Goal: Transaction & Acquisition: Book appointment/travel/reservation

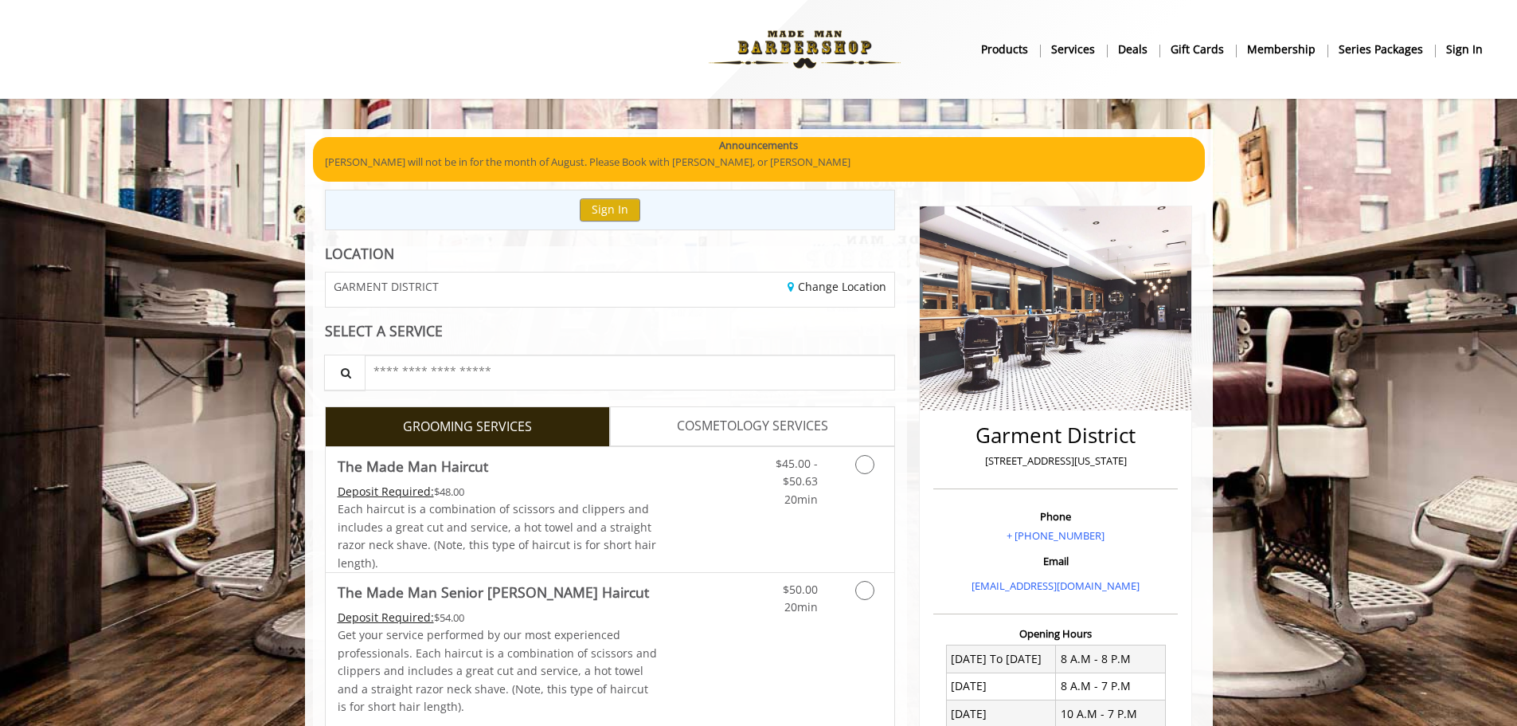
scroll to position [239, 0]
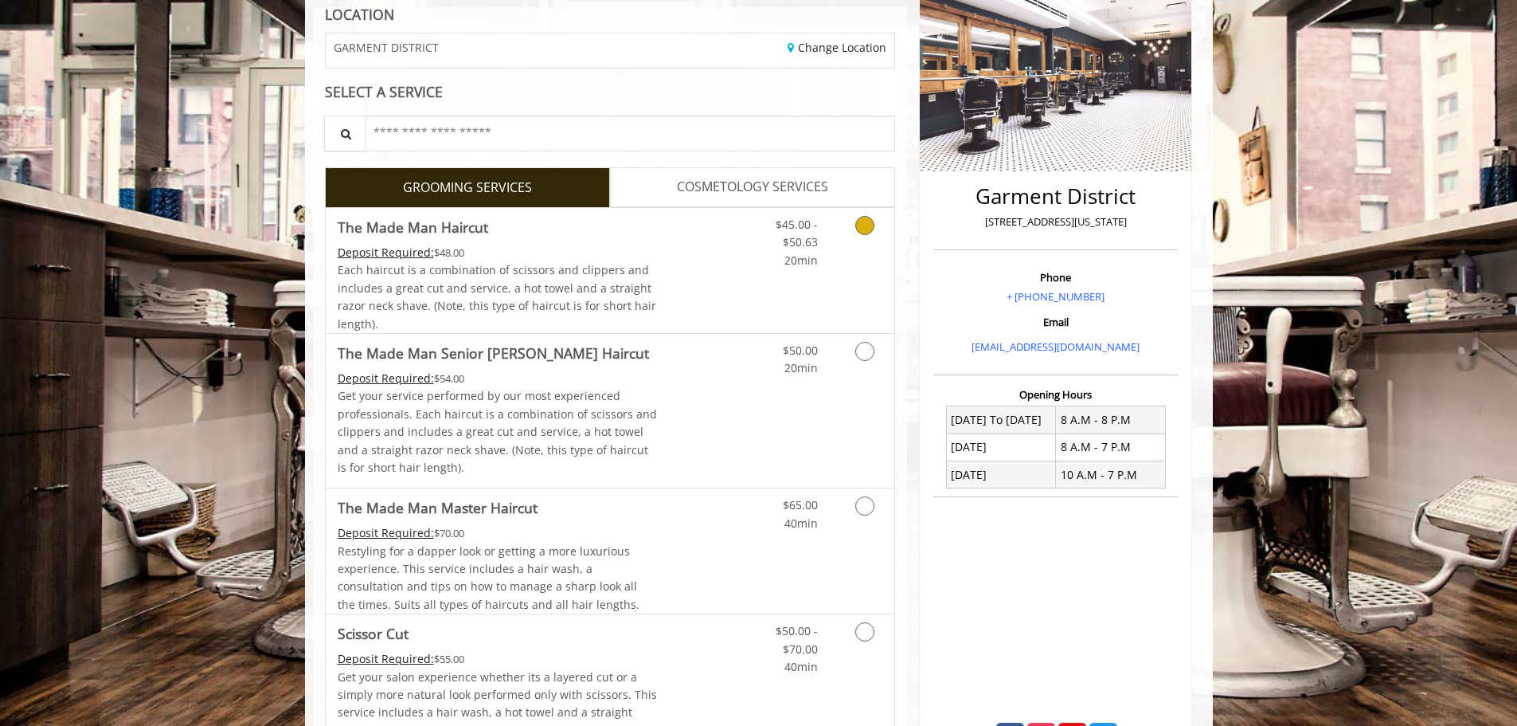
click at [785, 257] on span "20min" at bounding box center [801, 260] width 33 height 15
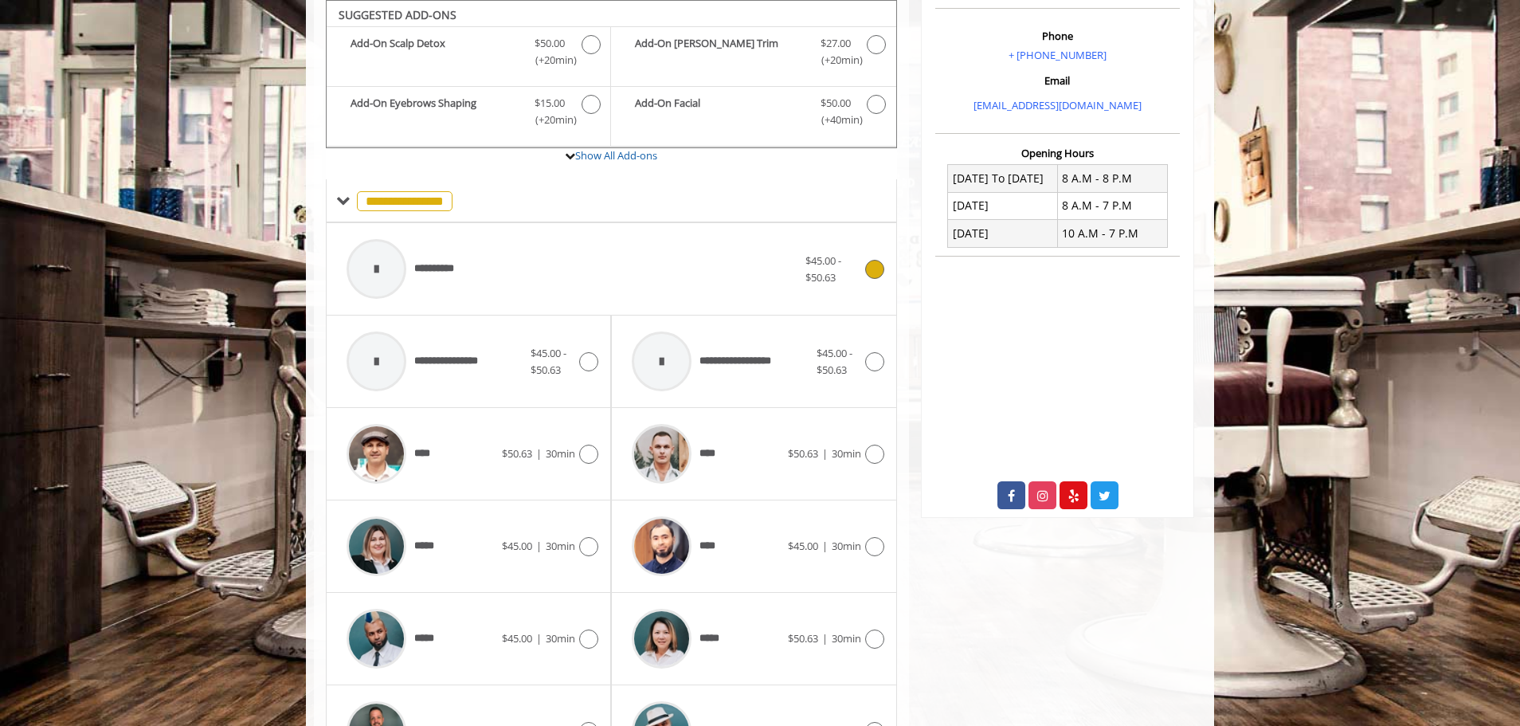
scroll to position [680, 0]
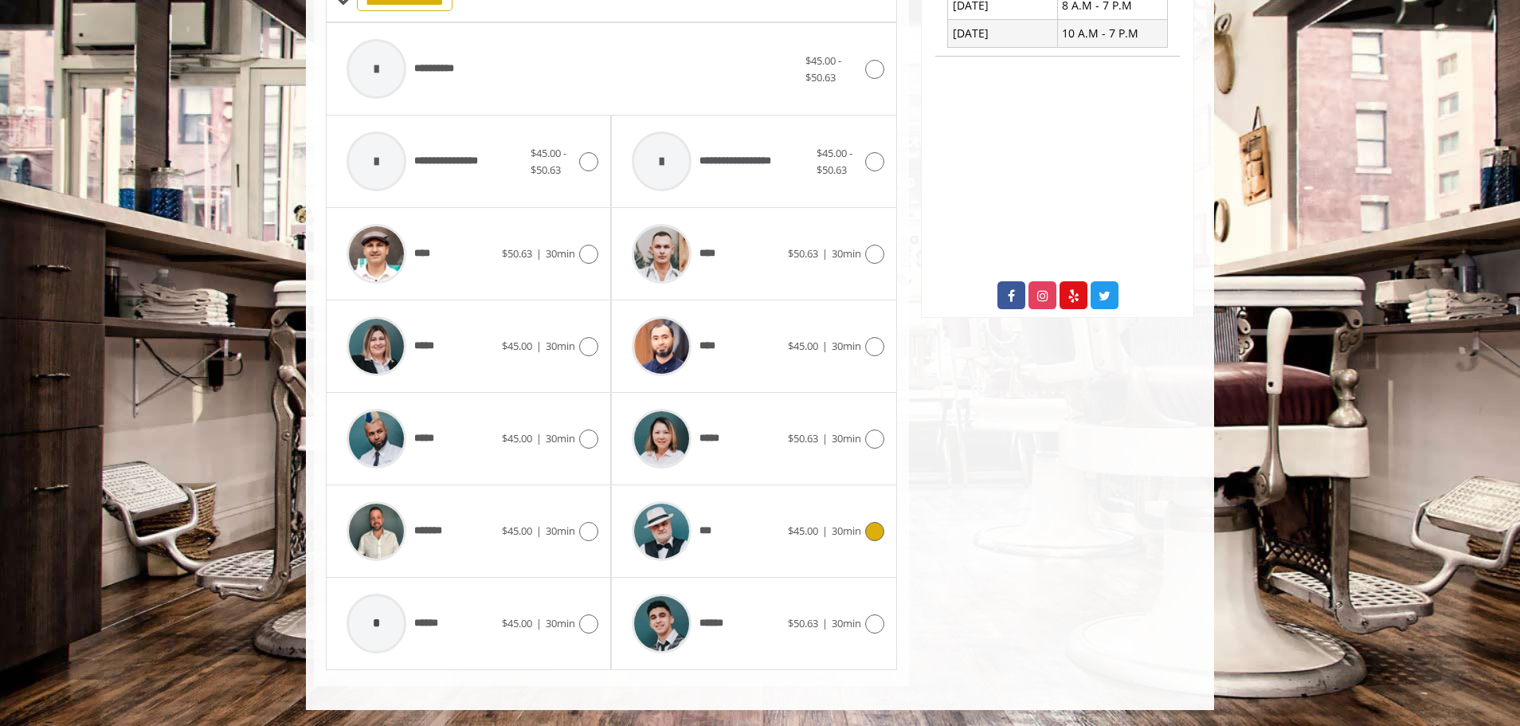
click at [772, 554] on div "***" at bounding box center [705, 531] width 163 height 76
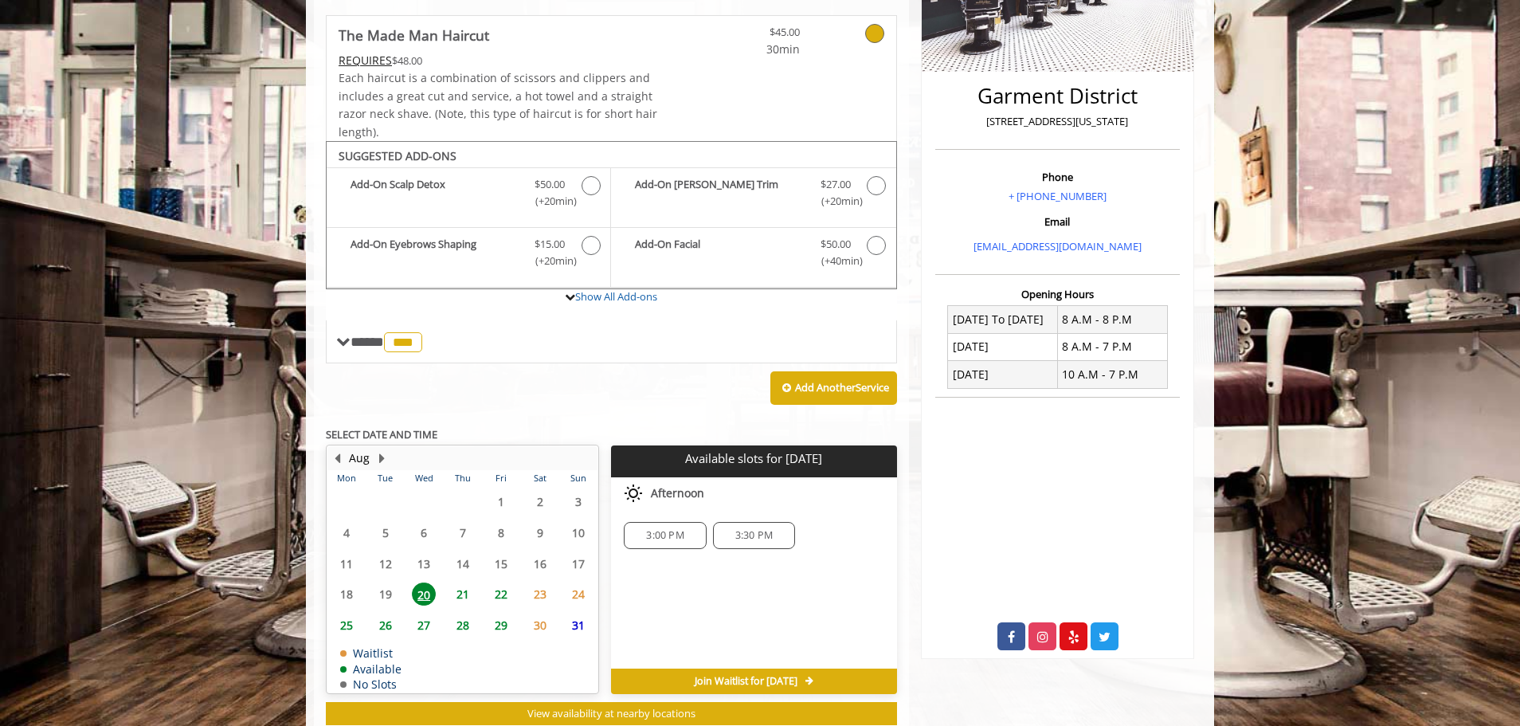
scroll to position [386, 0]
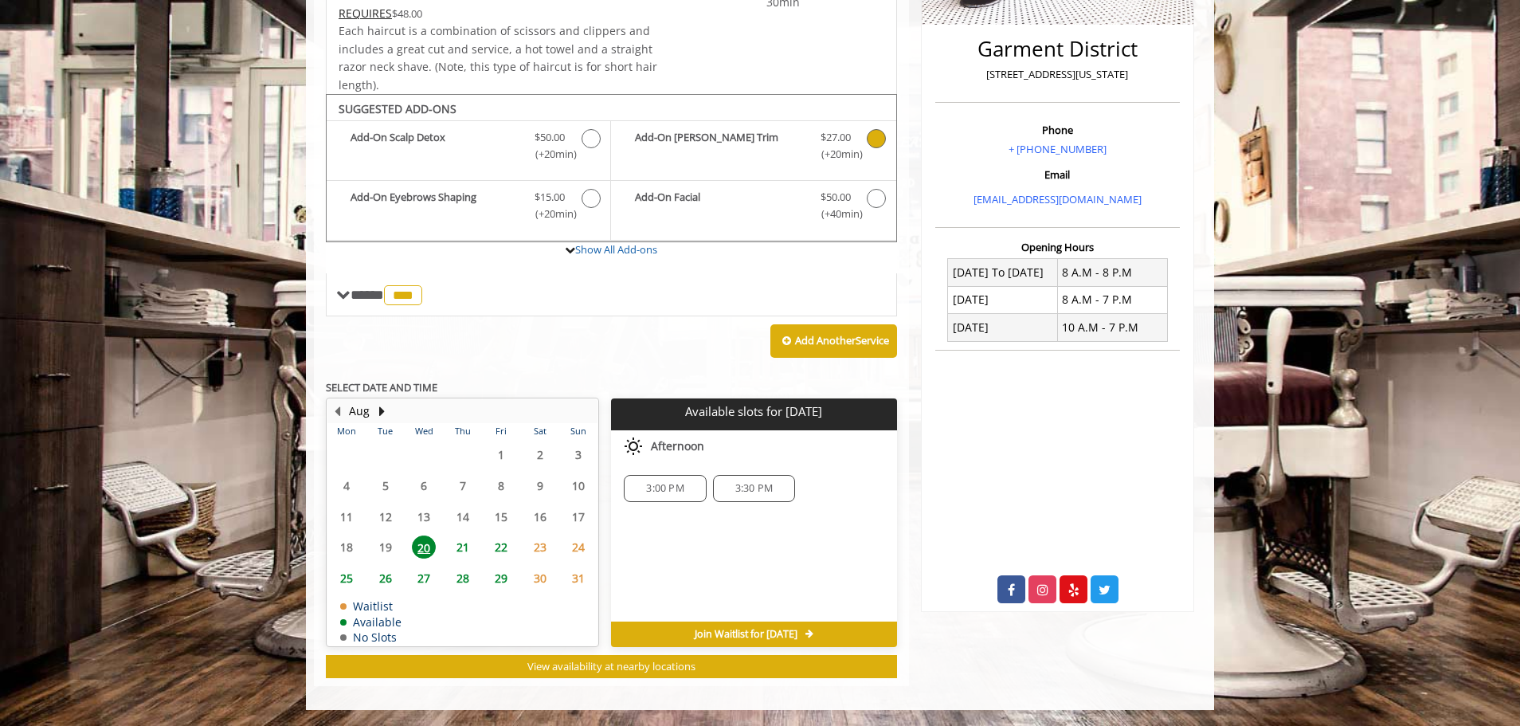
click at [761, 155] on b "Add-On [PERSON_NAME] Trim" at bounding box center [719, 145] width 169 height 33
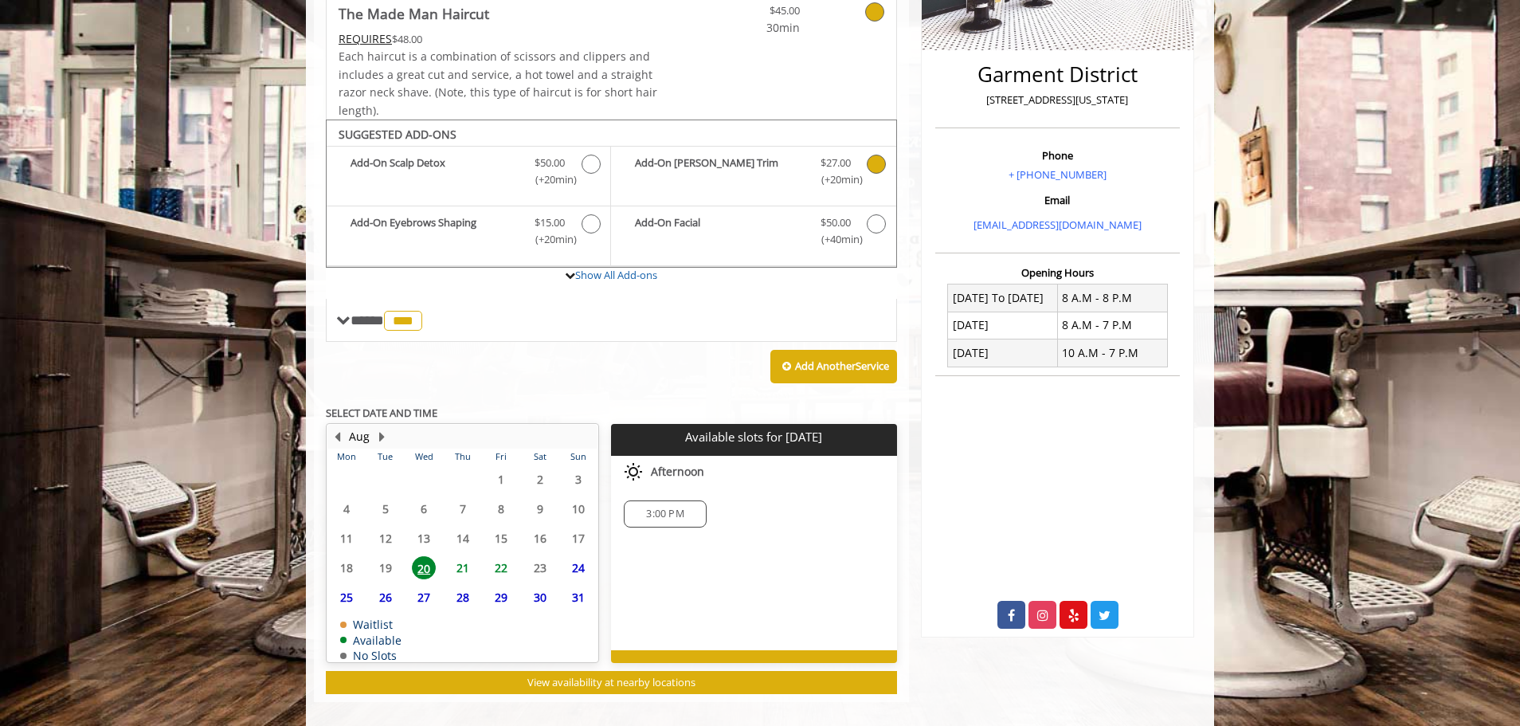
scroll to position [377, 0]
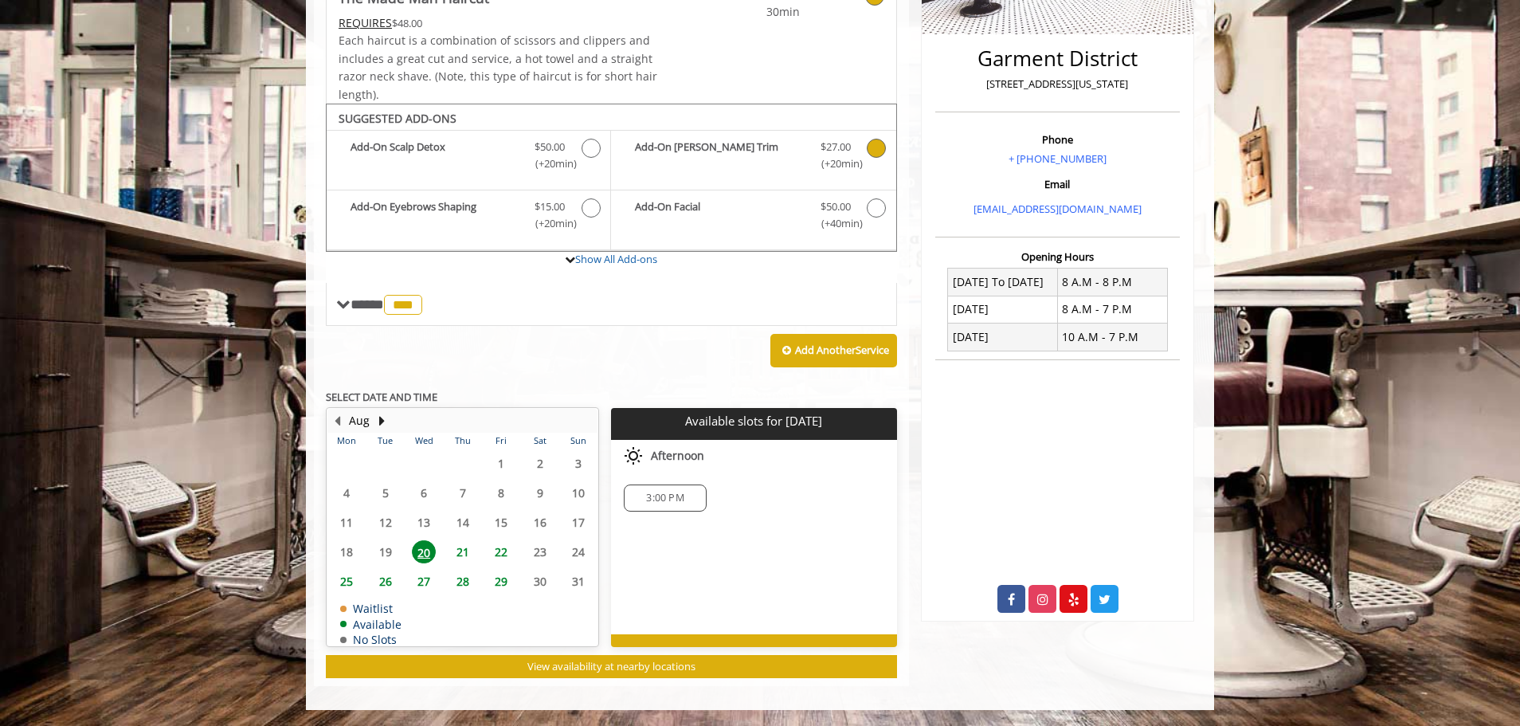
click at [627, 495] on div "3:00 PM" at bounding box center [665, 497] width 82 height 27
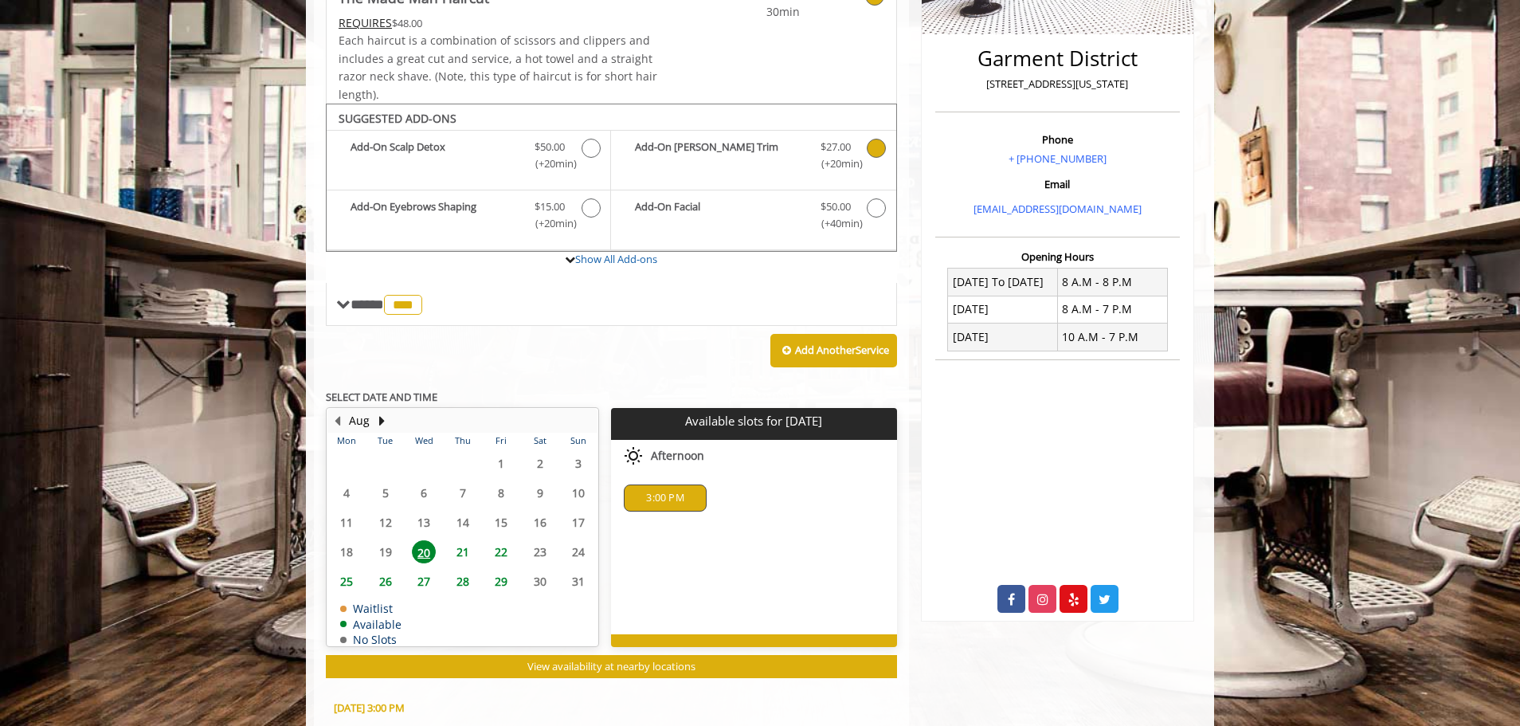
scroll to position [712, 0]
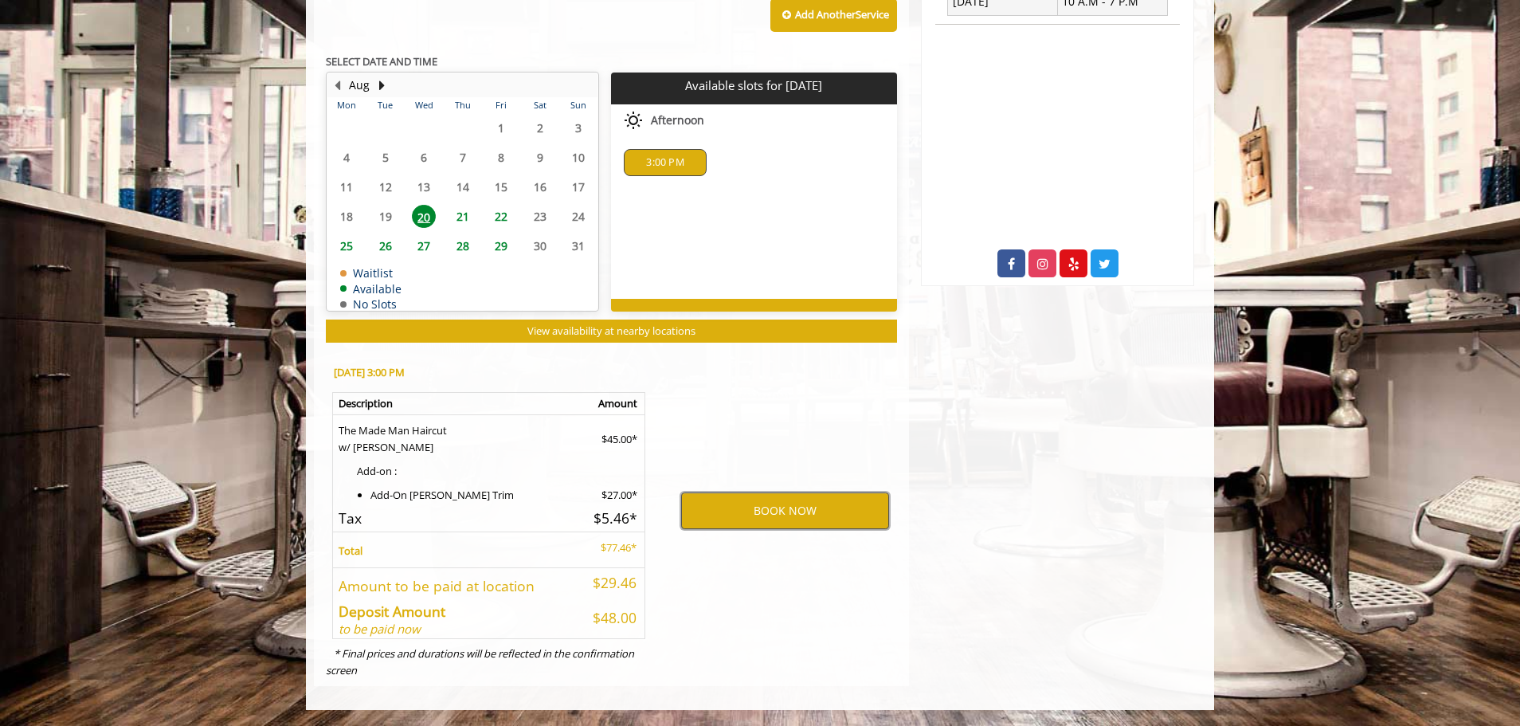
click at [742, 512] on button "BOOK NOW" at bounding box center [785, 510] width 208 height 37
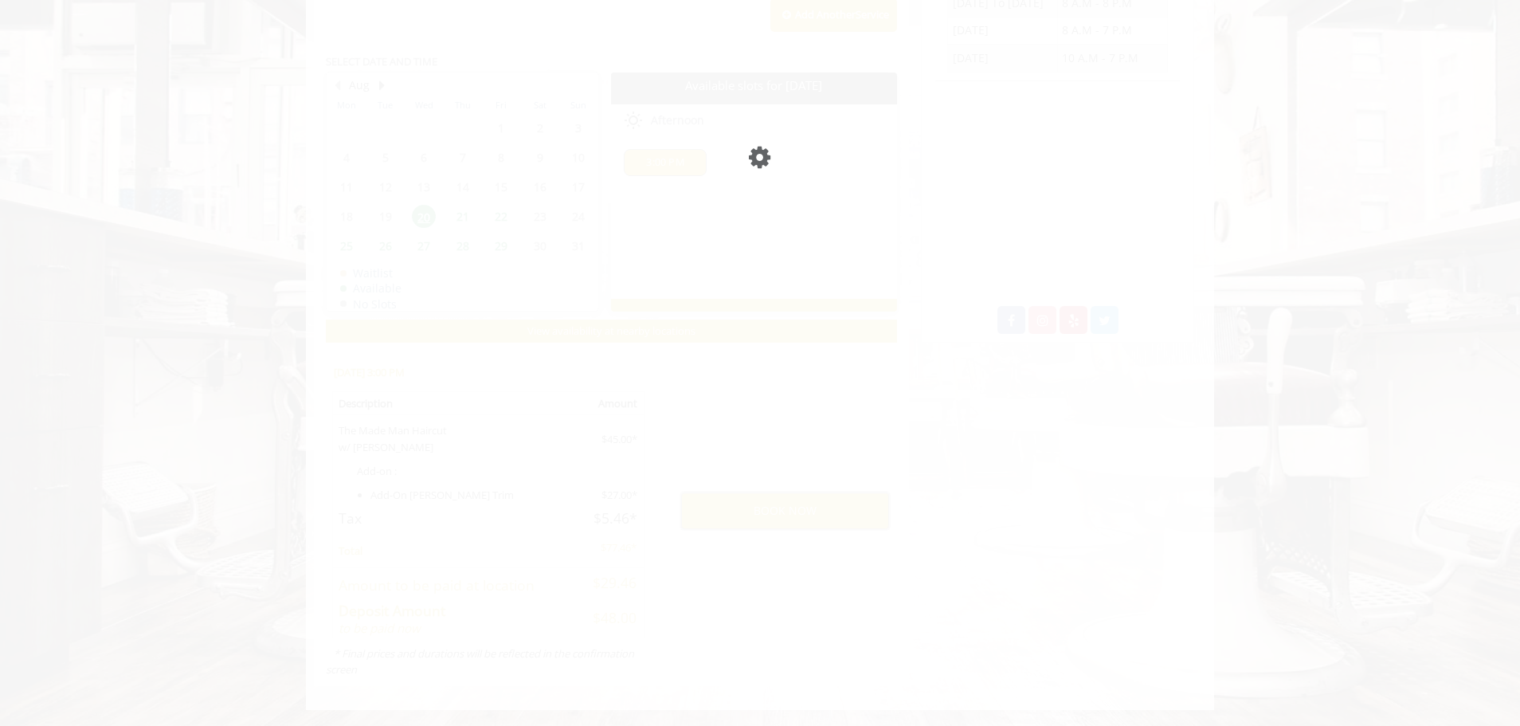
scroll to position [656, 0]
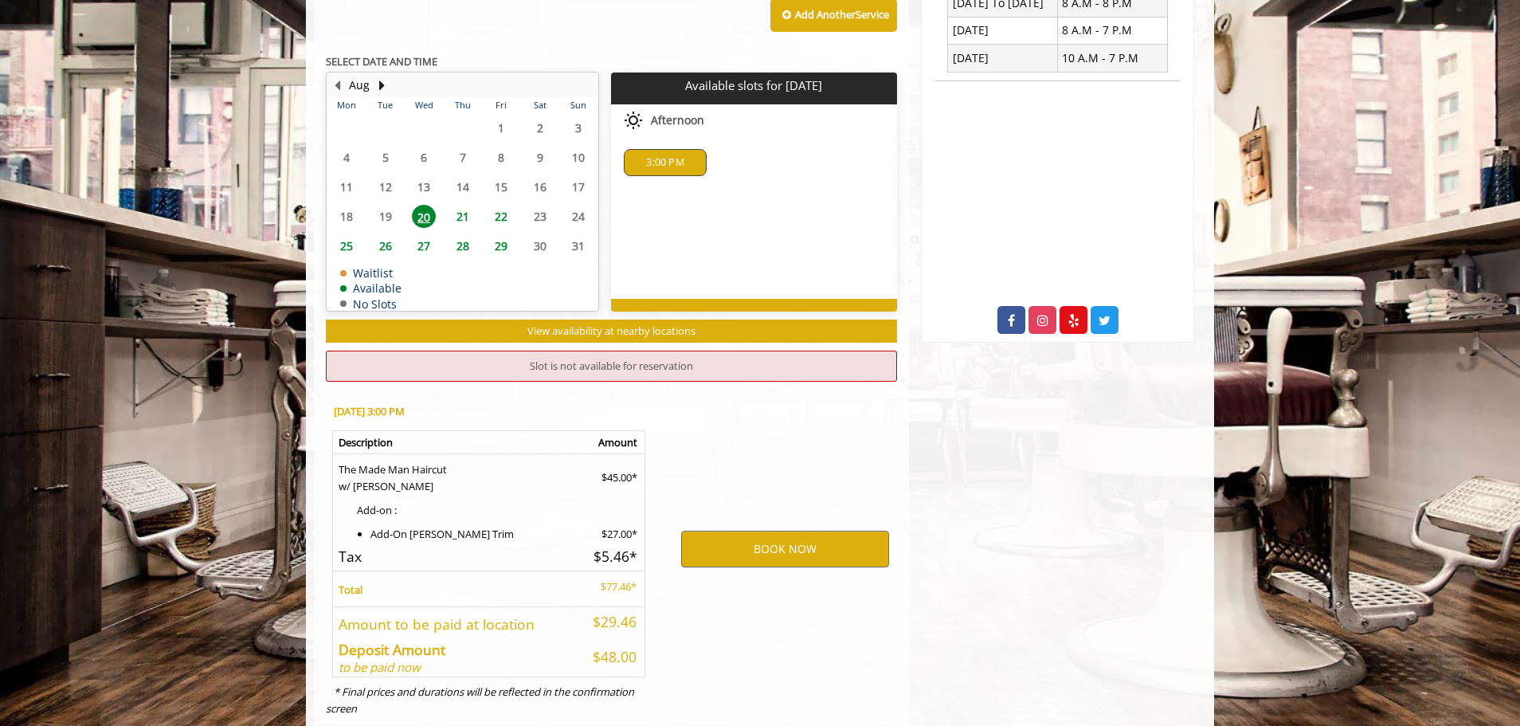
click at [667, 210] on div "Choose a time below for [DATE] Afternoon 3:00 PM" at bounding box center [753, 199] width 285 height 191
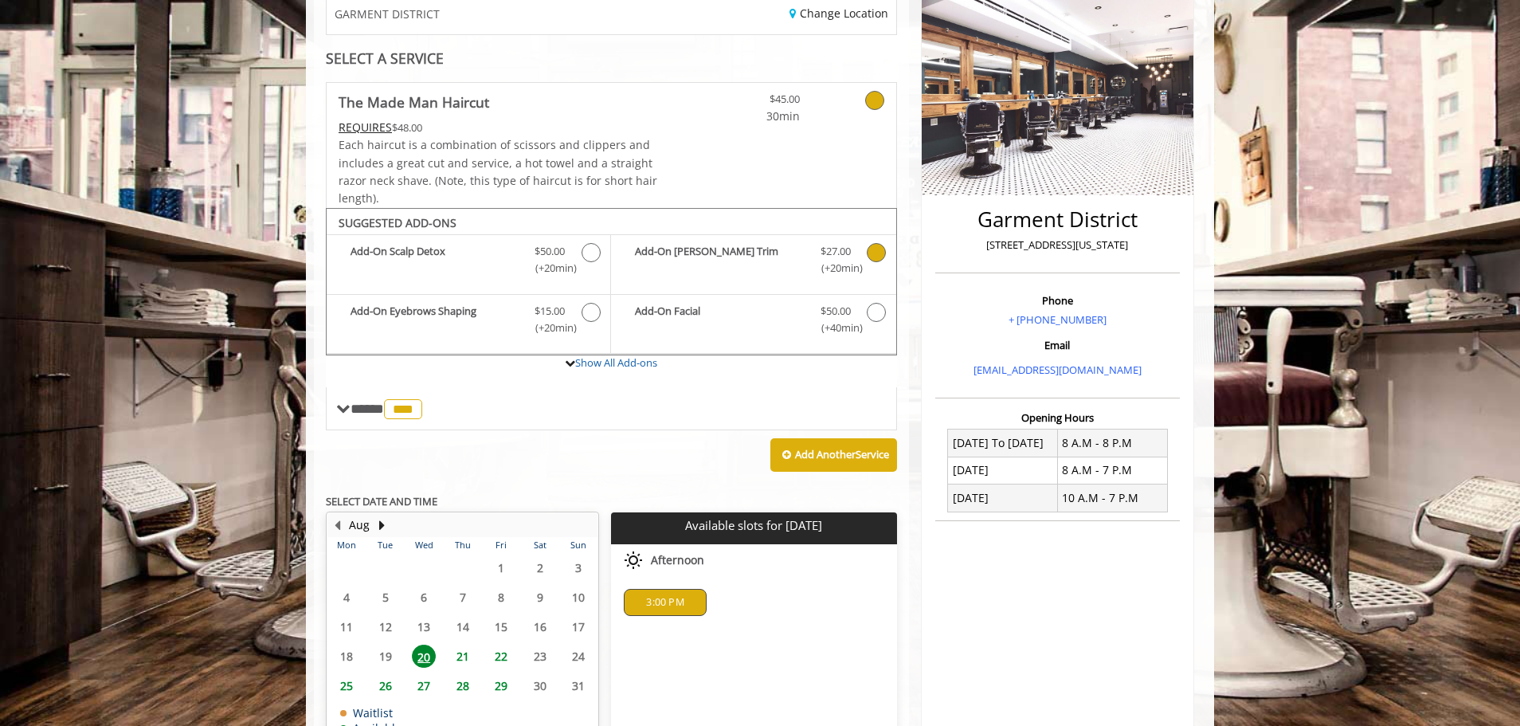
scroll to position [239, 0]
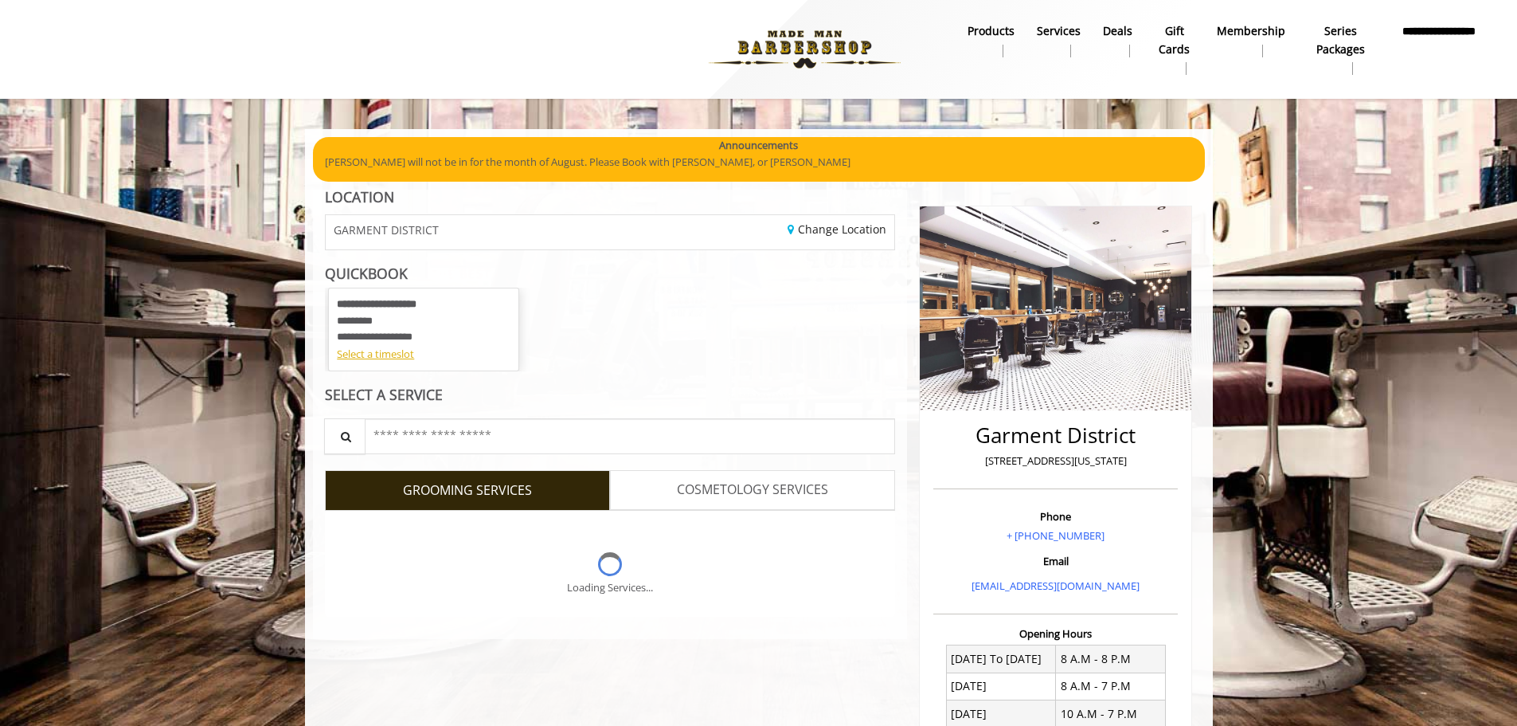
scroll to position [311, 0]
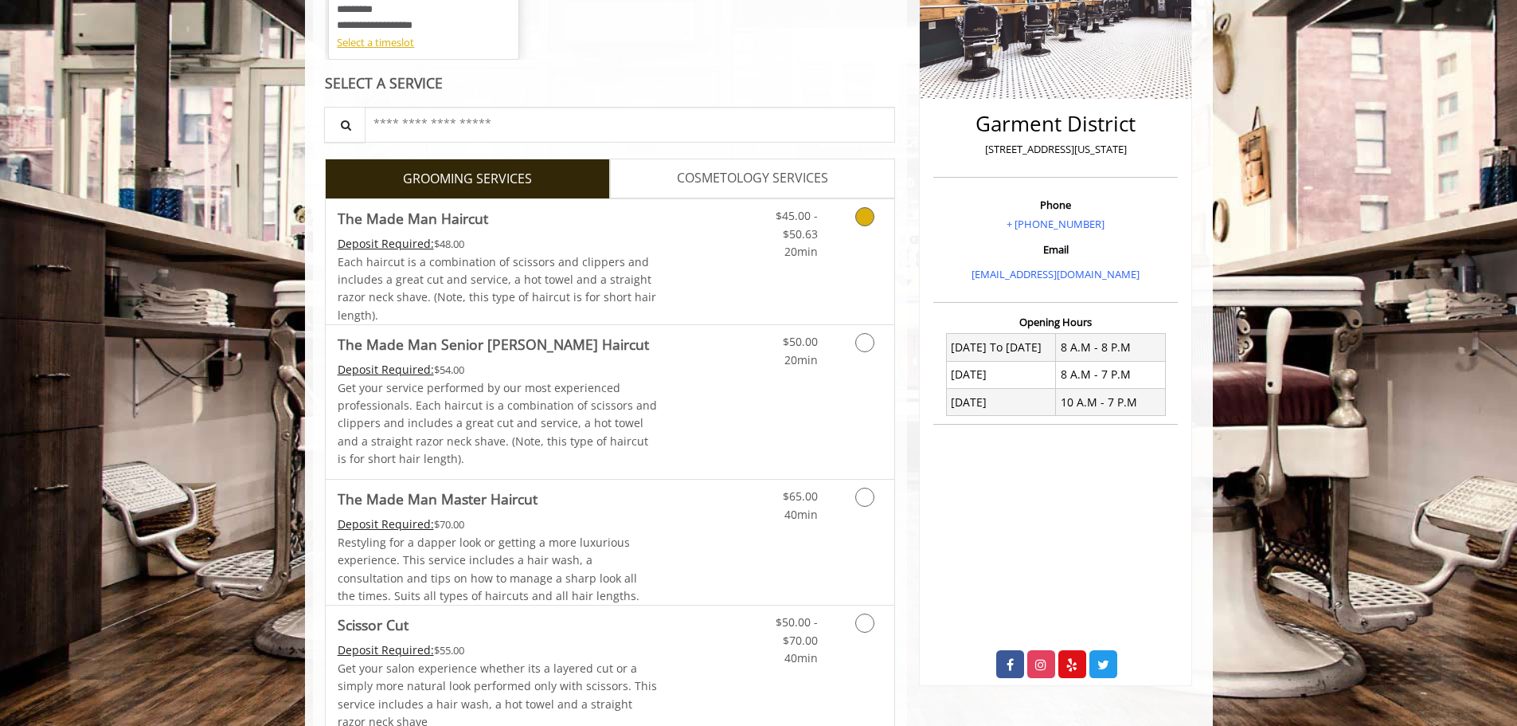
click at [648, 260] on div "Each haircut is a combination of scissors and clippers and includes a great cut…" at bounding box center [498, 289] width 320 height 72
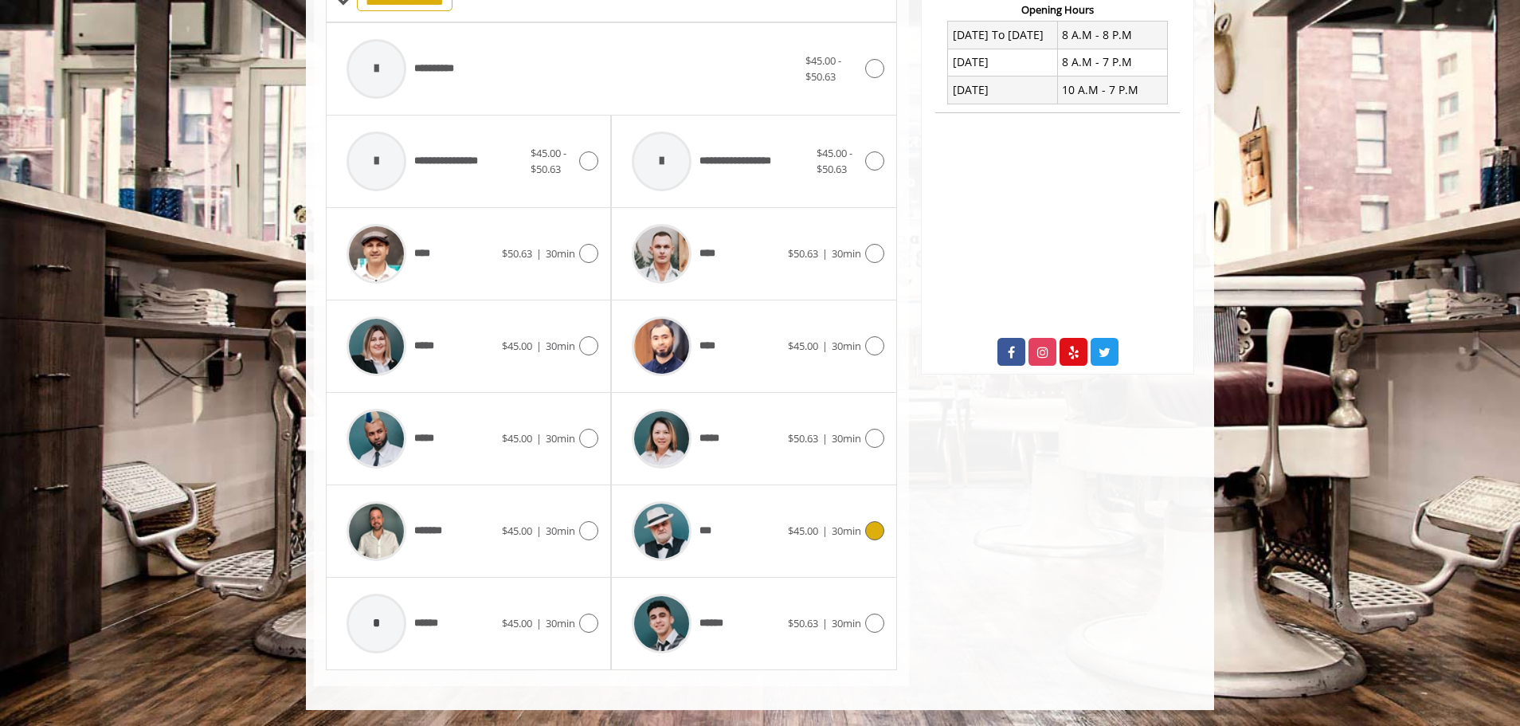
scroll to position [146, 0]
click at [746, 530] on div "***" at bounding box center [705, 531] width 163 height 76
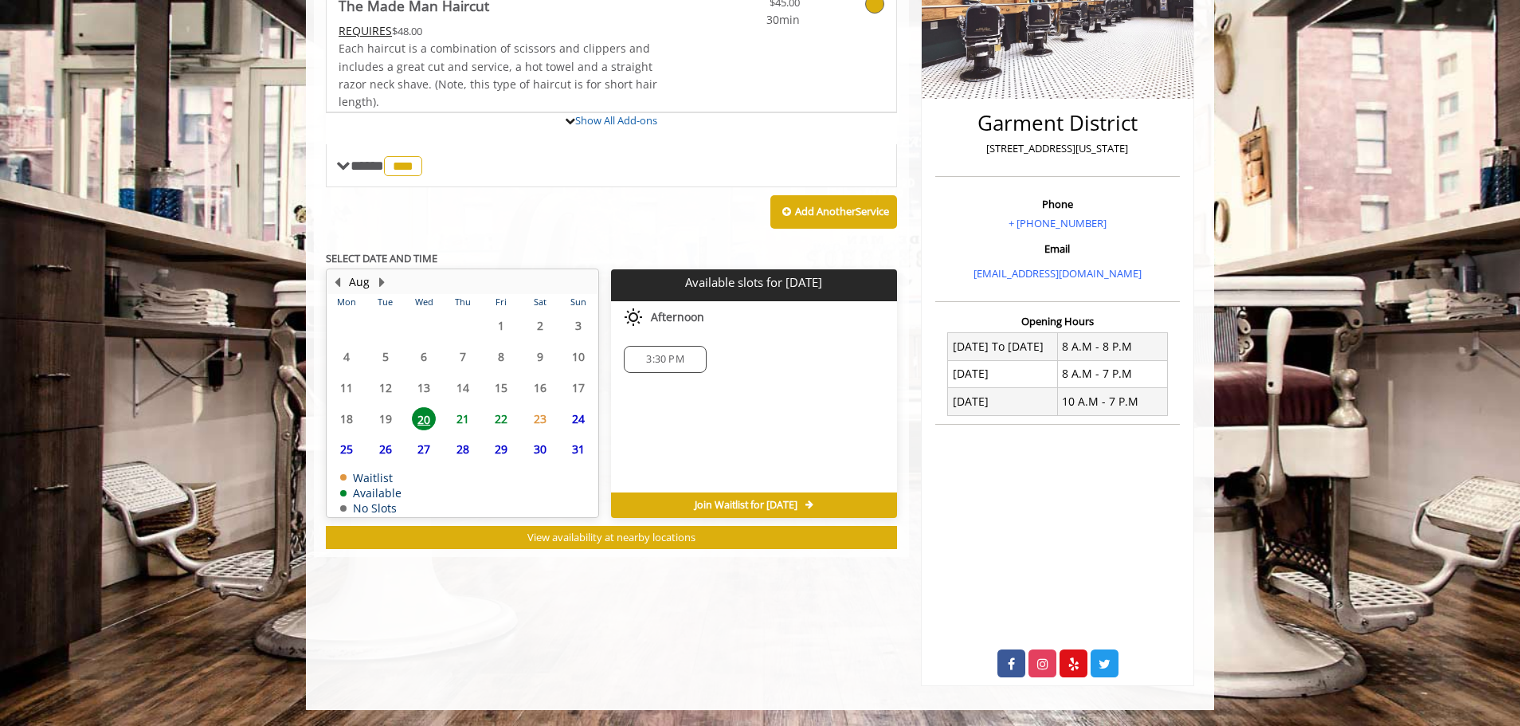
scroll to position [330, 0]
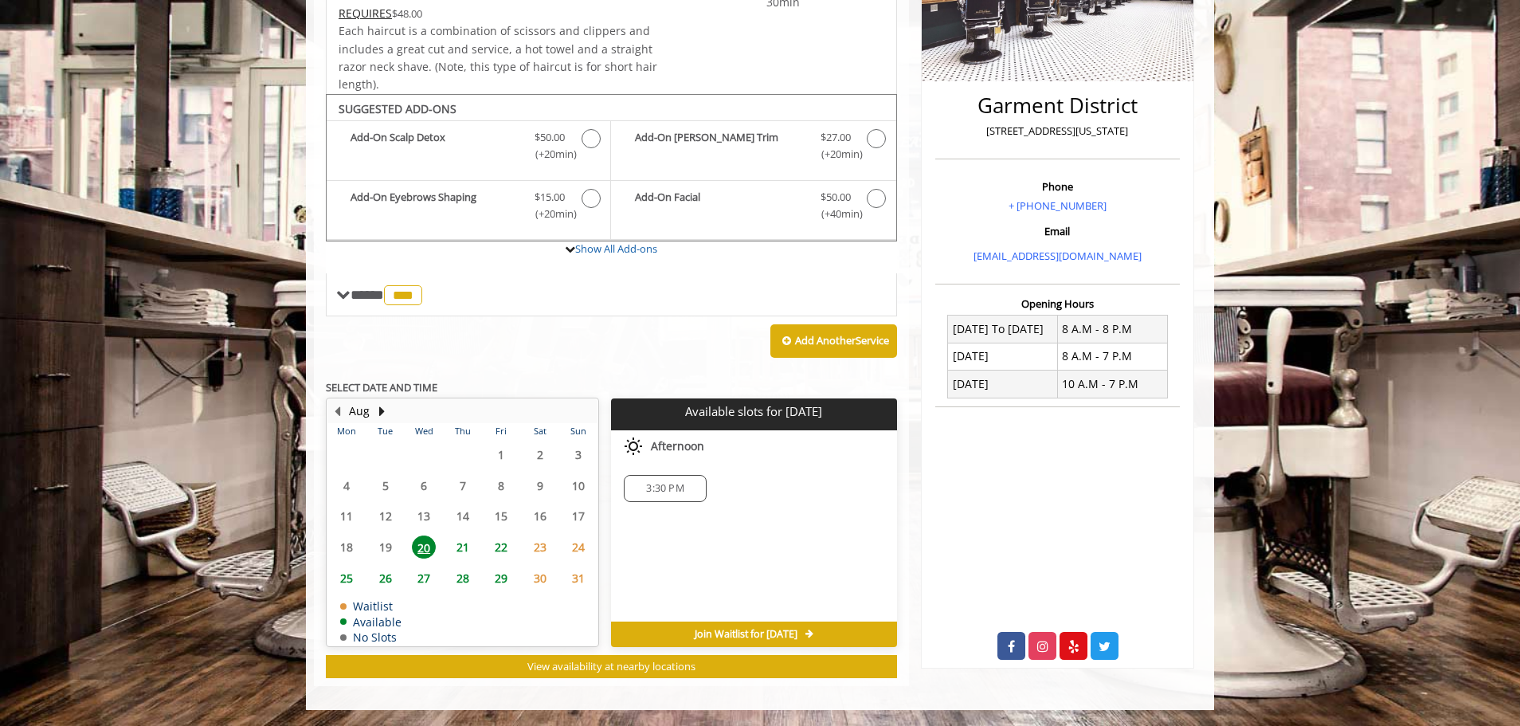
click at [680, 493] on span "3:30 PM" at bounding box center [664, 488] width 37 height 13
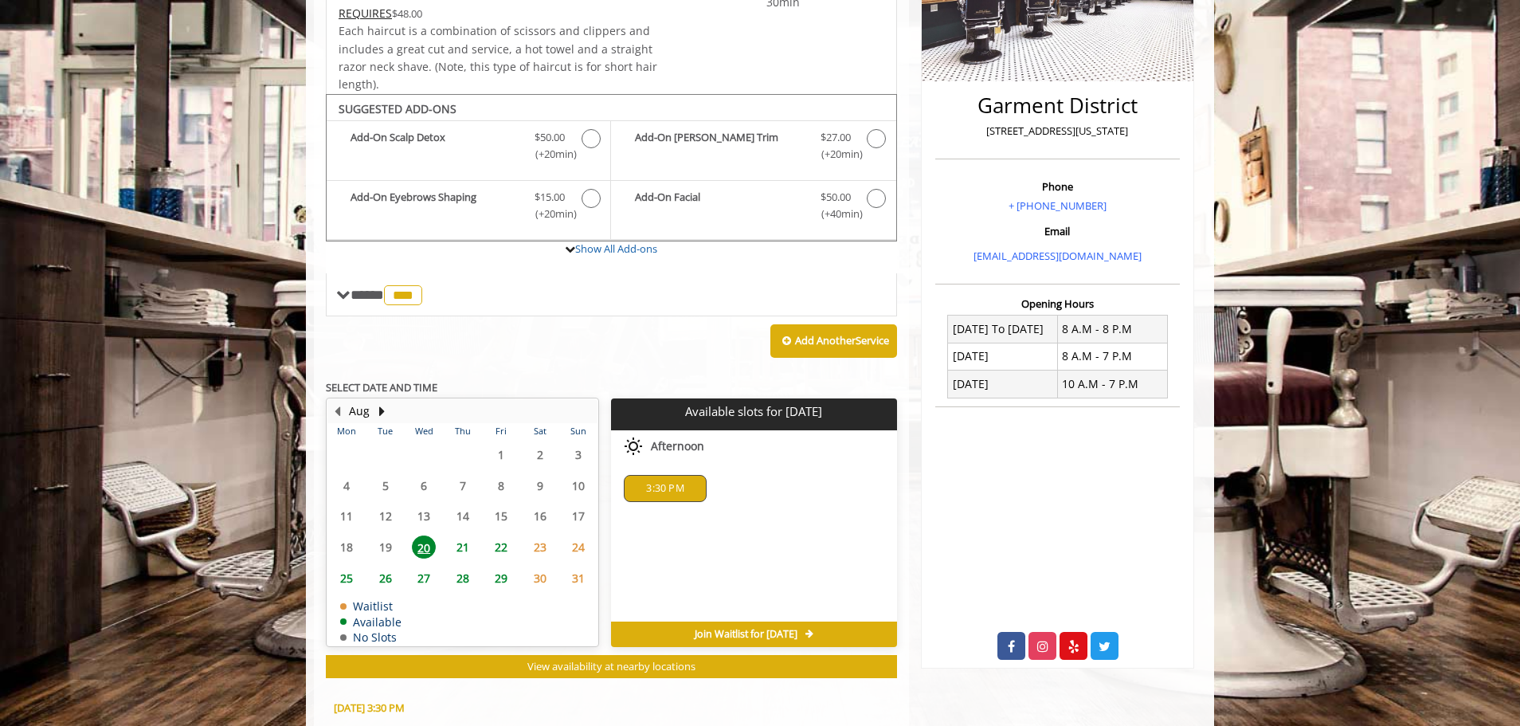
scroll to position [617, 0]
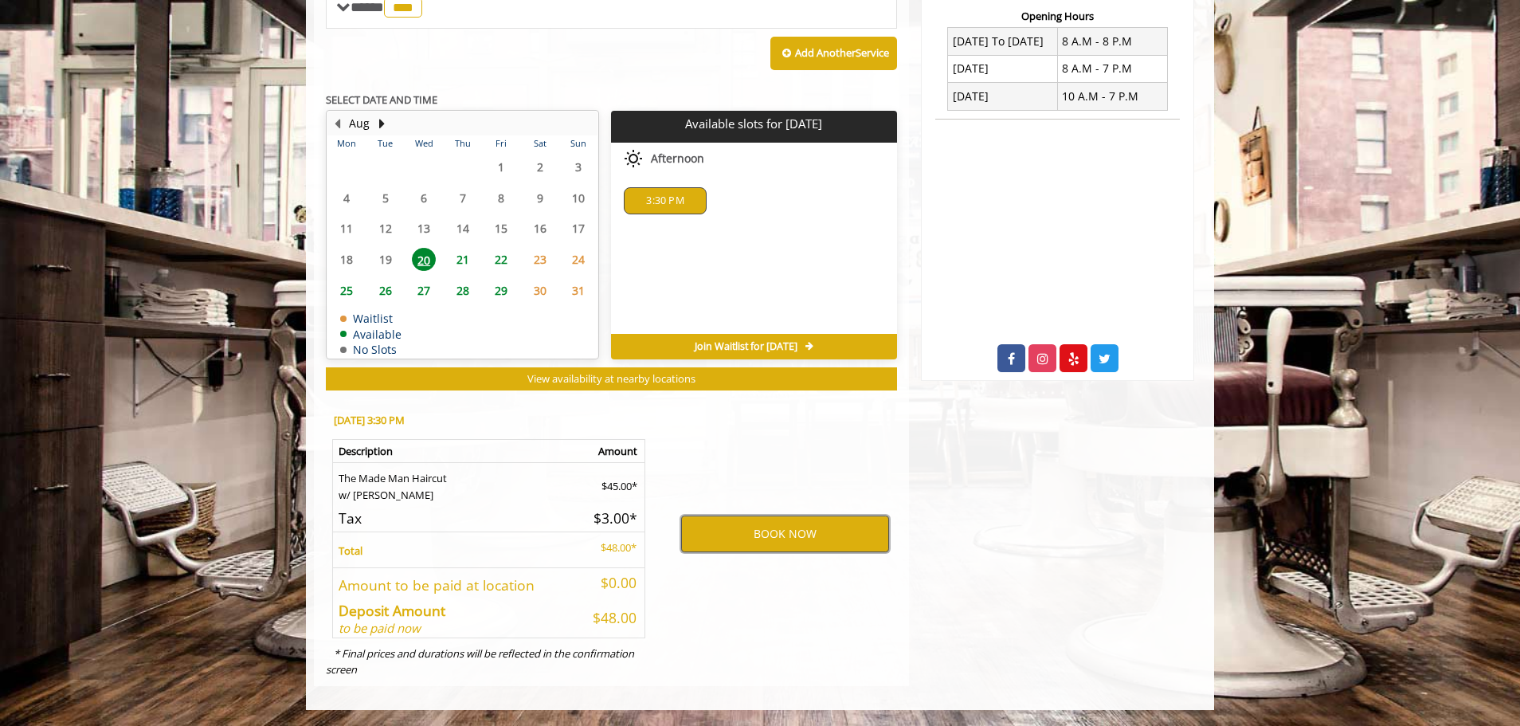
click at [770, 523] on button "BOOK NOW" at bounding box center [785, 533] width 208 height 37
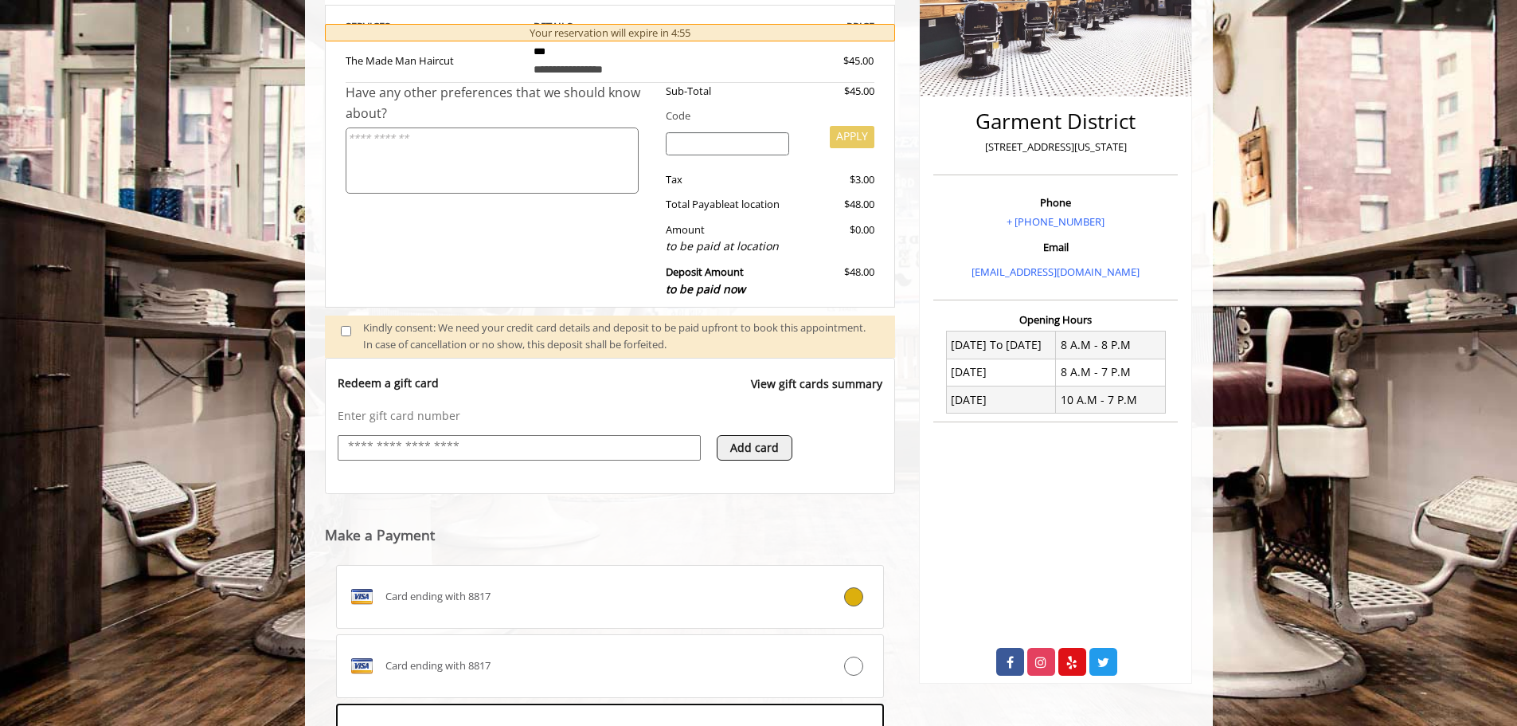
scroll to position [558, 0]
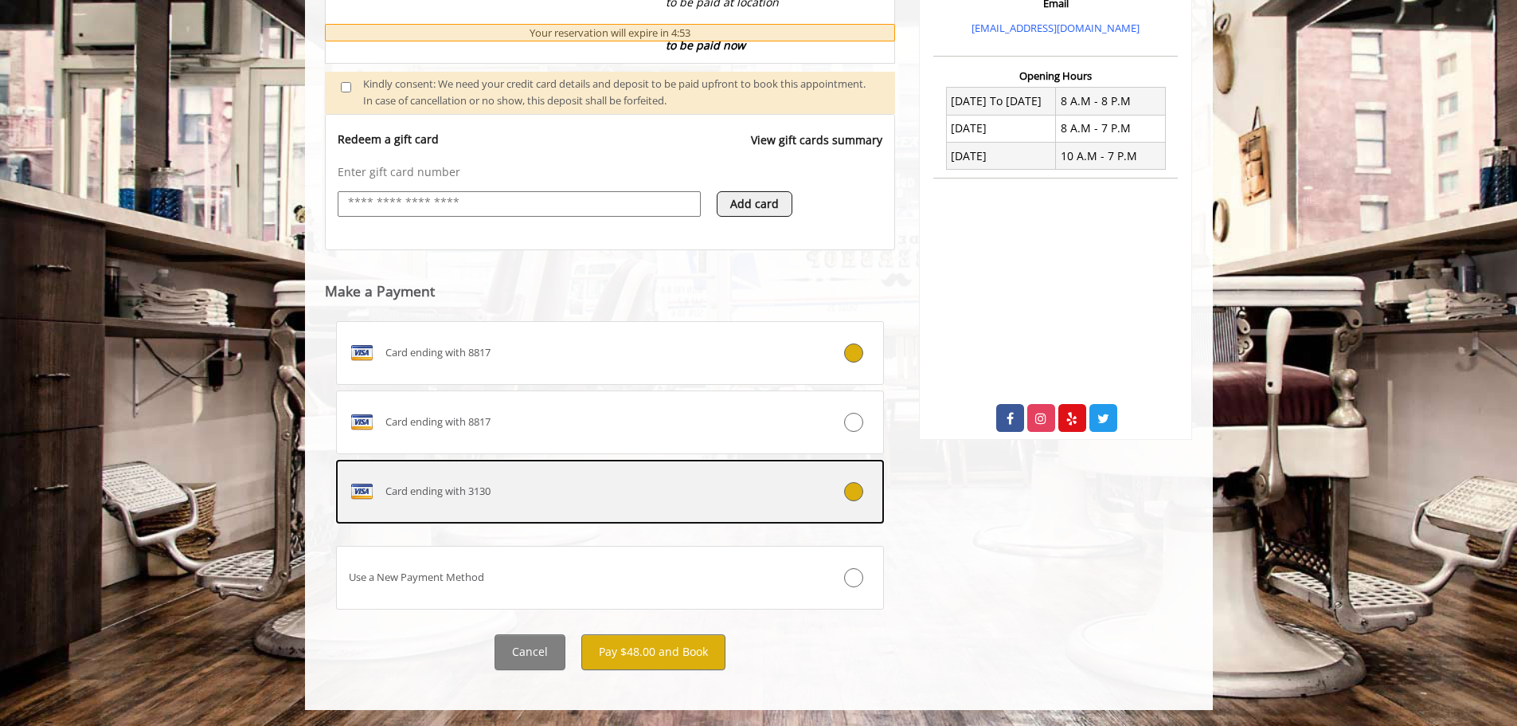
click at [712, 505] on label "Card ending with 3130" at bounding box center [610, 492] width 549 height 64
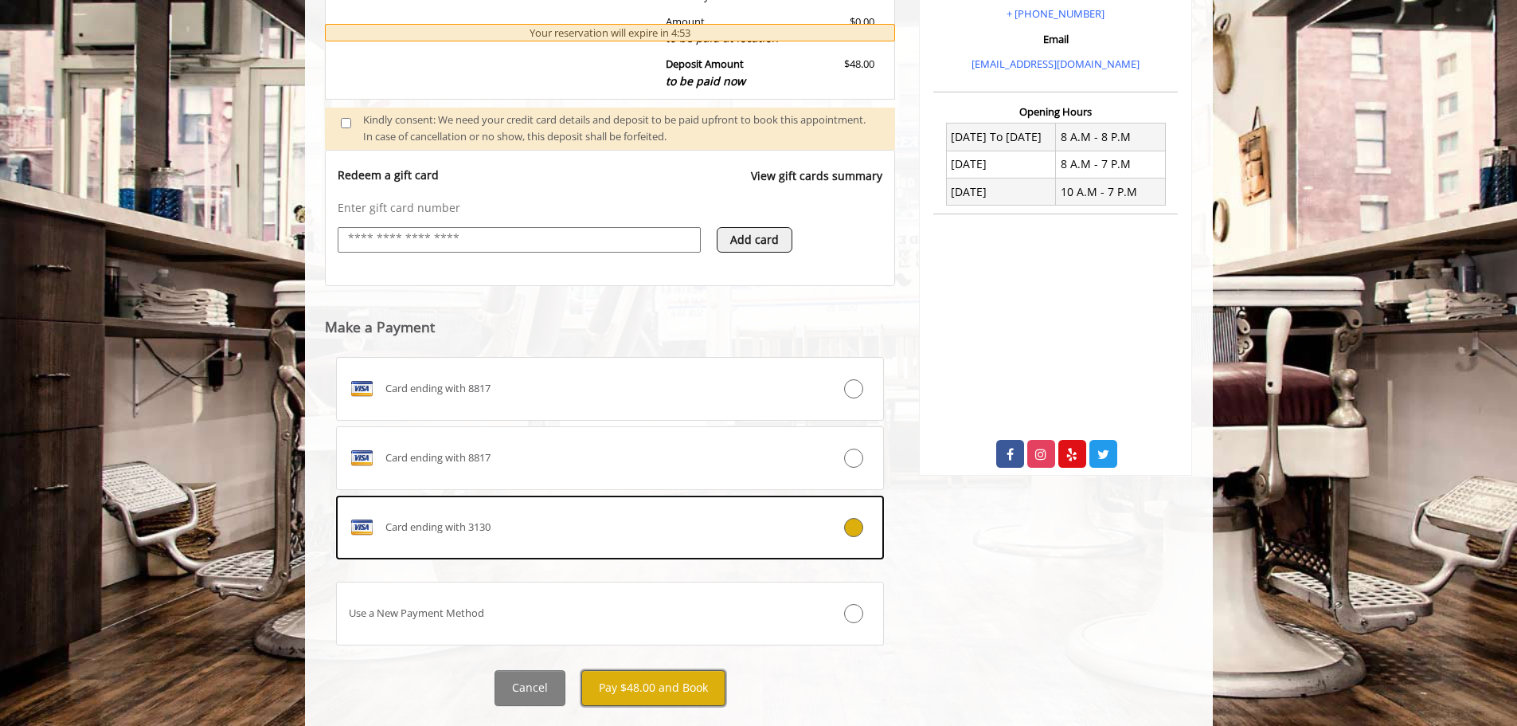
click at [686, 679] on button "Pay $48.00 and Book" at bounding box center [653, 688] width 144 height 36
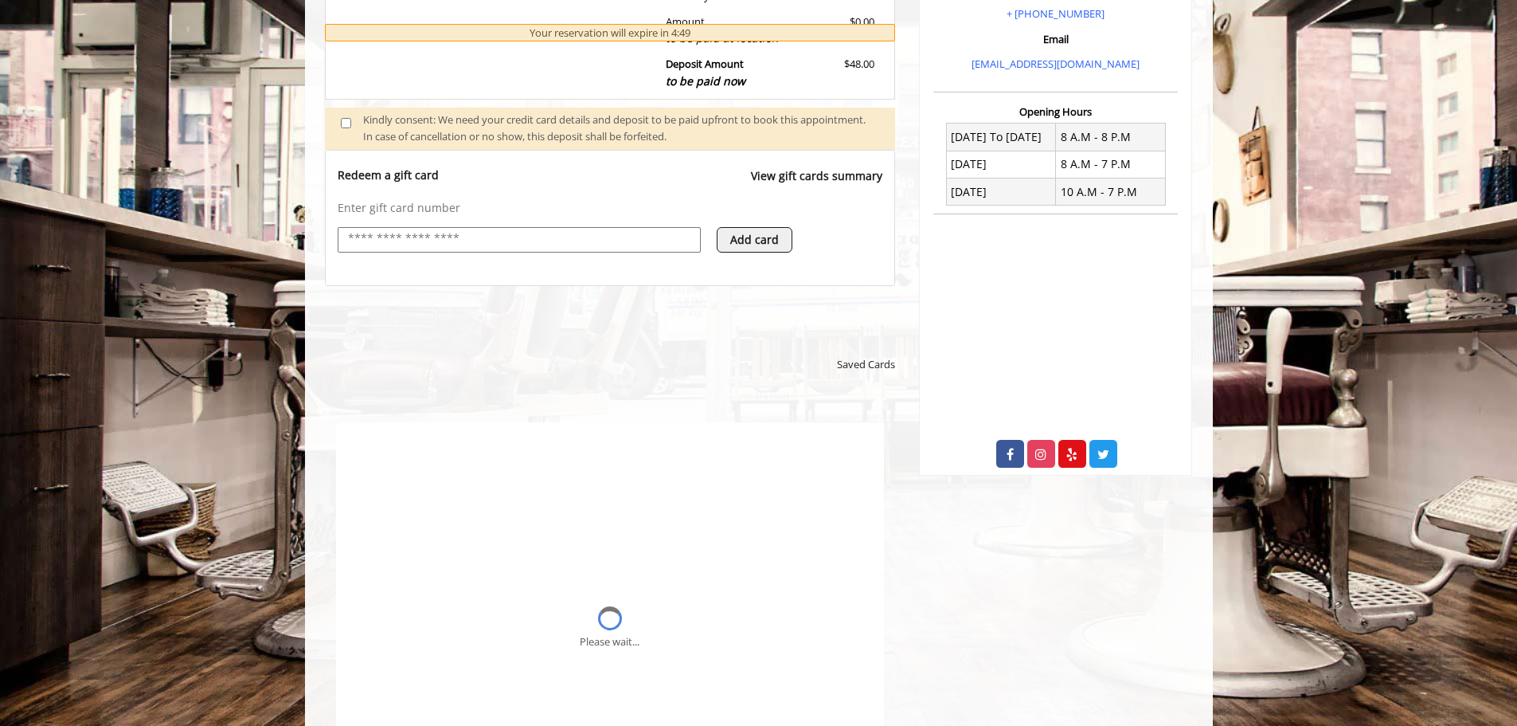
scroll to position [0, 0]
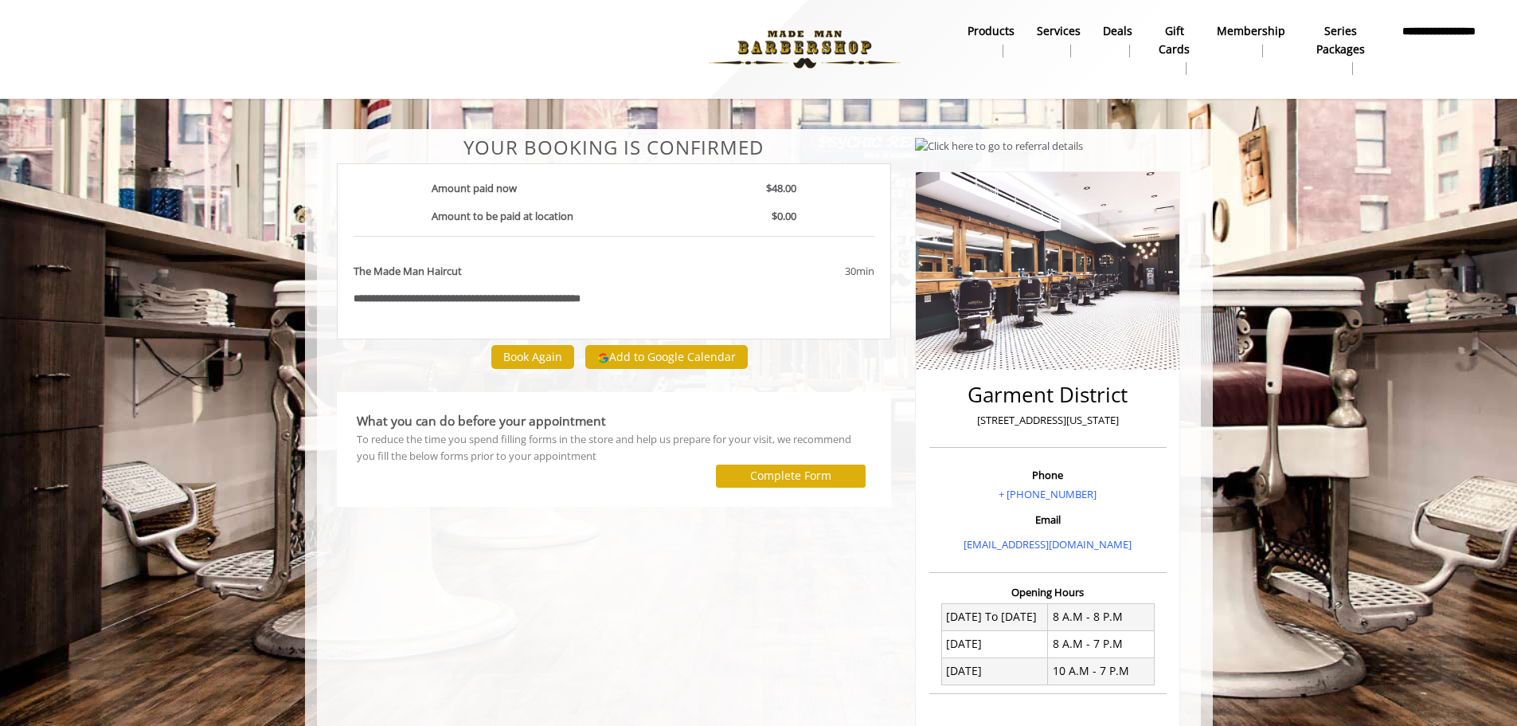
click at [649, 402] on div at bounding box center [614, 397] width 531 height 11
